Goal: Navigation & Orientation: Go to known website

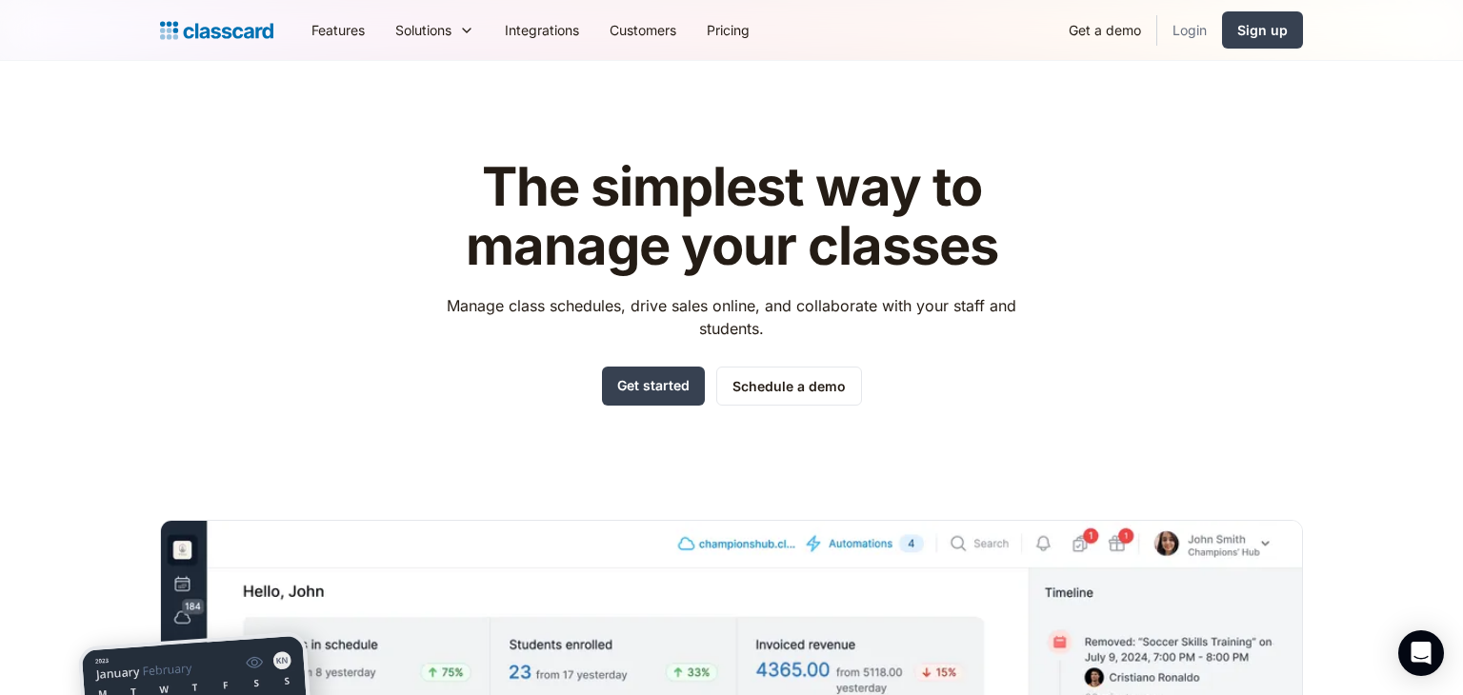
click at [1185, 24] on link "Login" at bounding box center [1189, 30] width 65 height 43
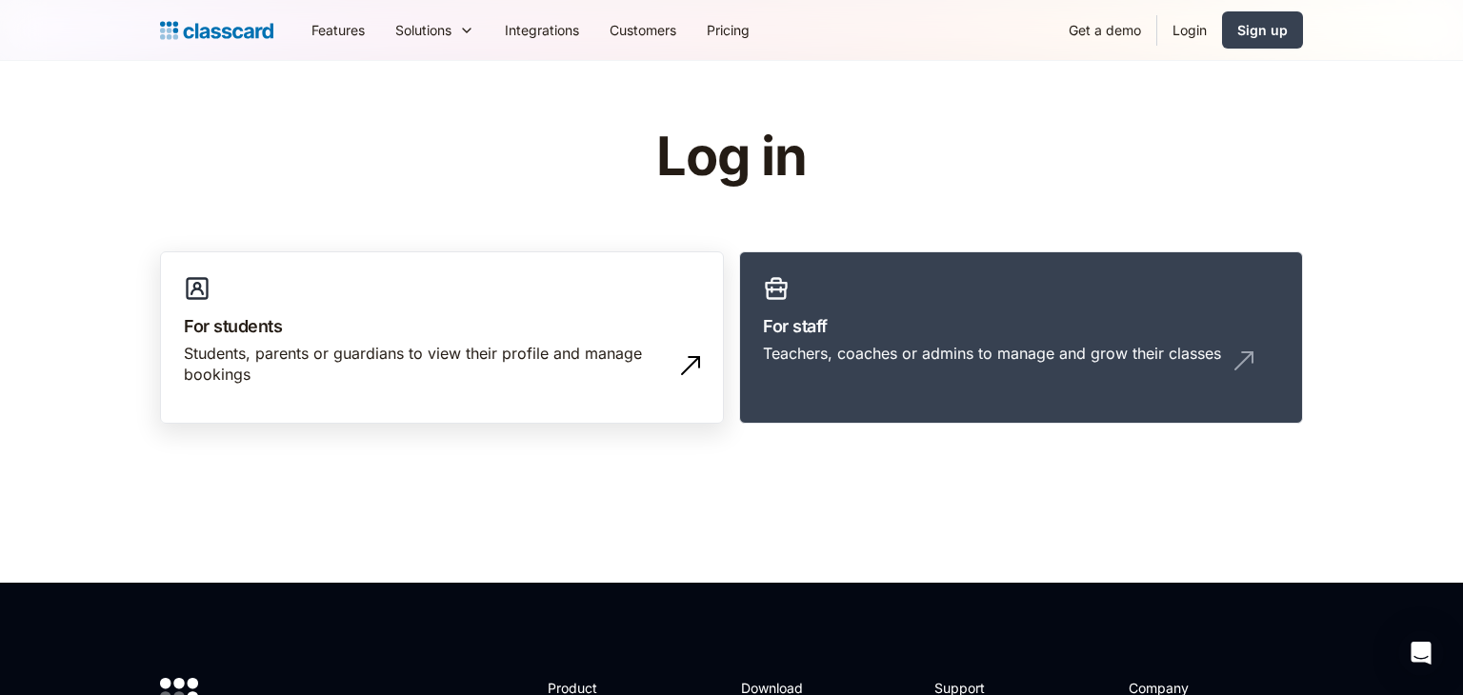
click at [523, 322] on h3 "For students" at bounding box center [442, 326] width 516 height 26
